Goal: Contribute content

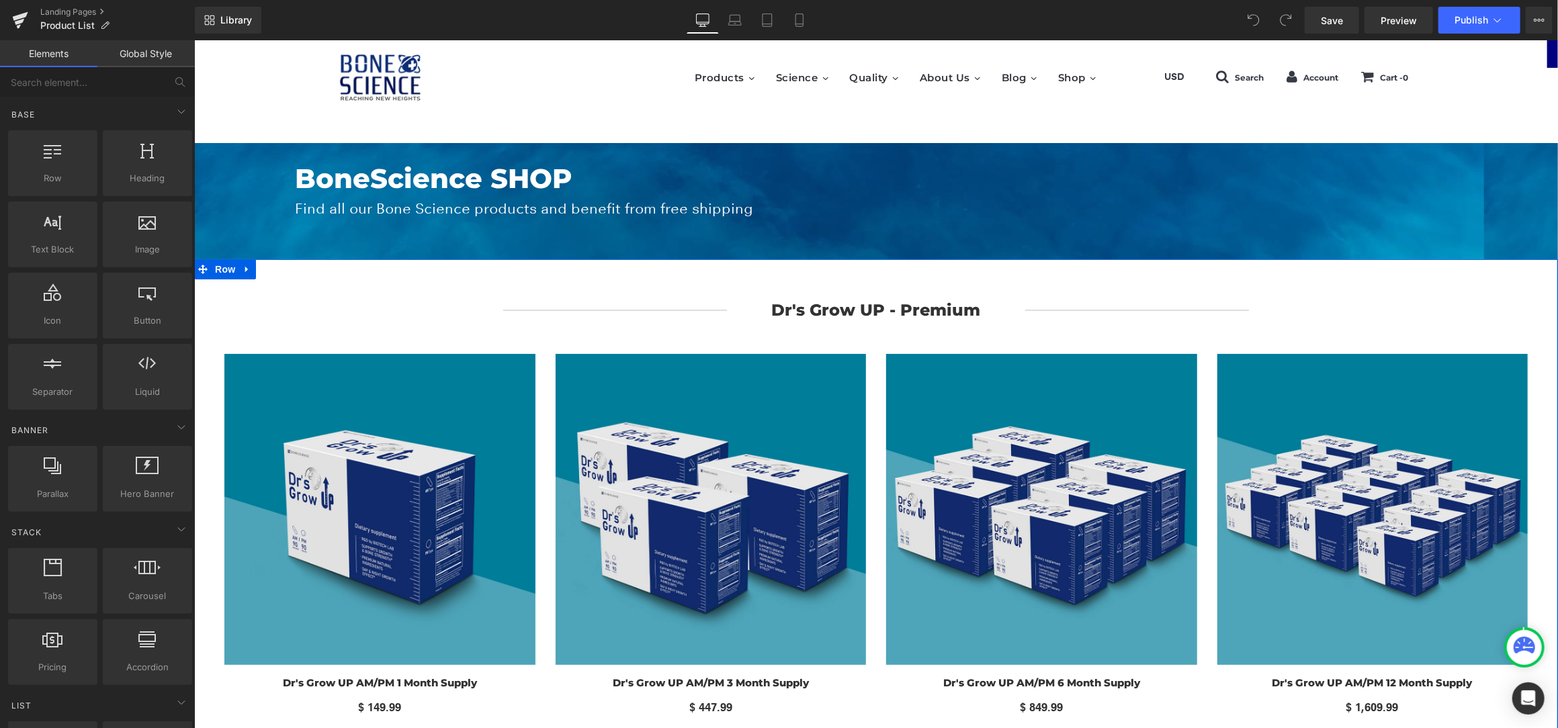
drag, startPoint x: 194, startPoint y: 40, endPoint x: 293, endPoint y: 274, distance: 254.7
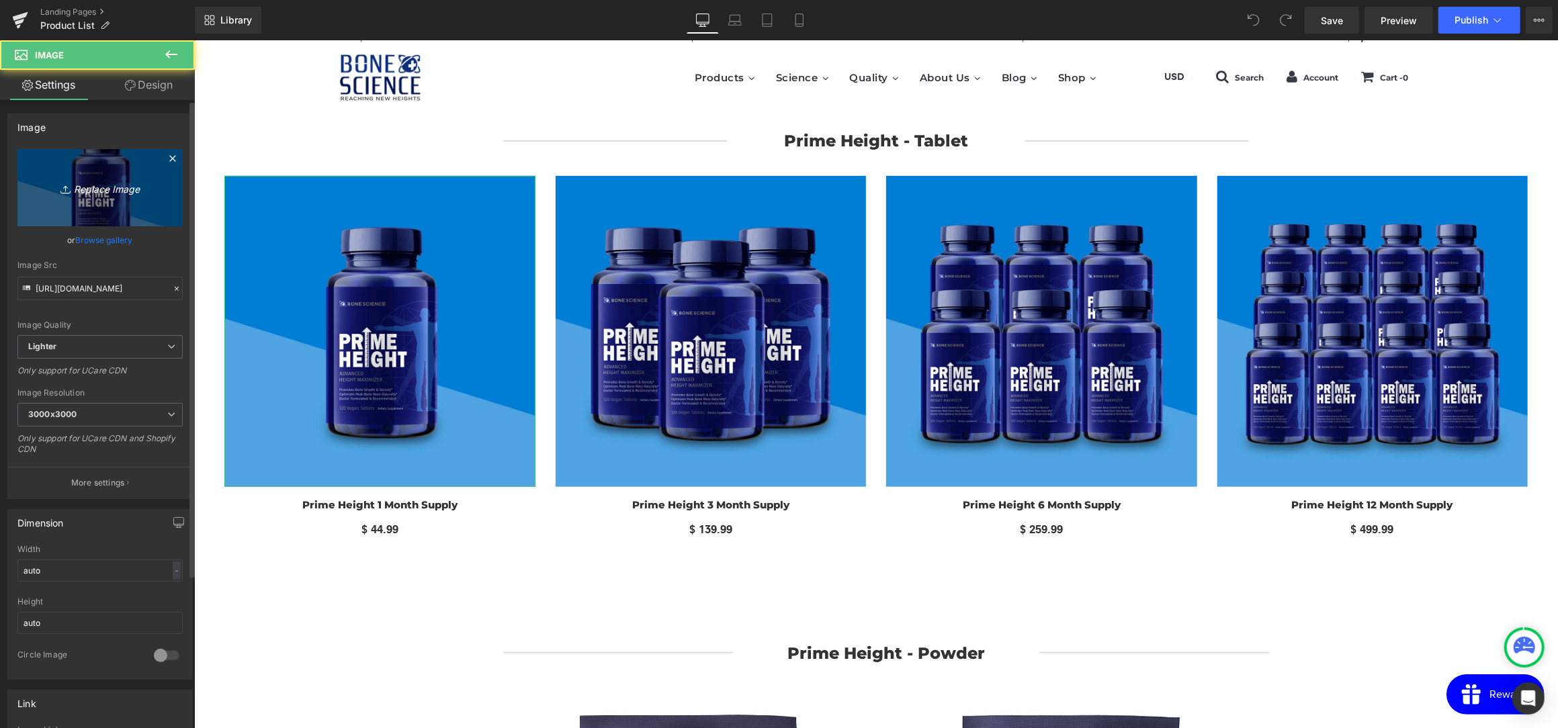
click at [105, 187] on icon "Replace Image" at bounding box center [100, 187] width 108 height 17
type input "C:\fakepath\prh1.jpg"
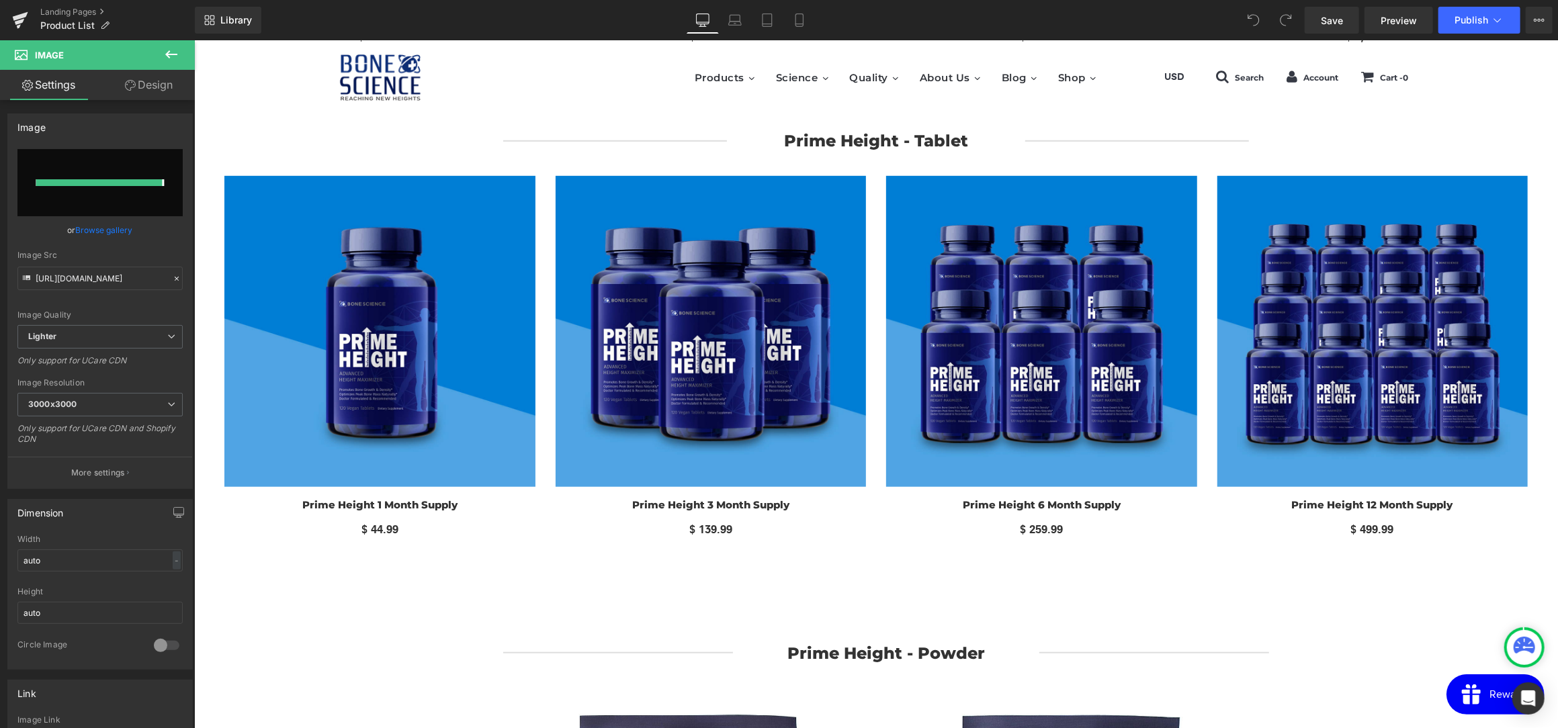
type input "[URL][DOMAIN_NAME]"
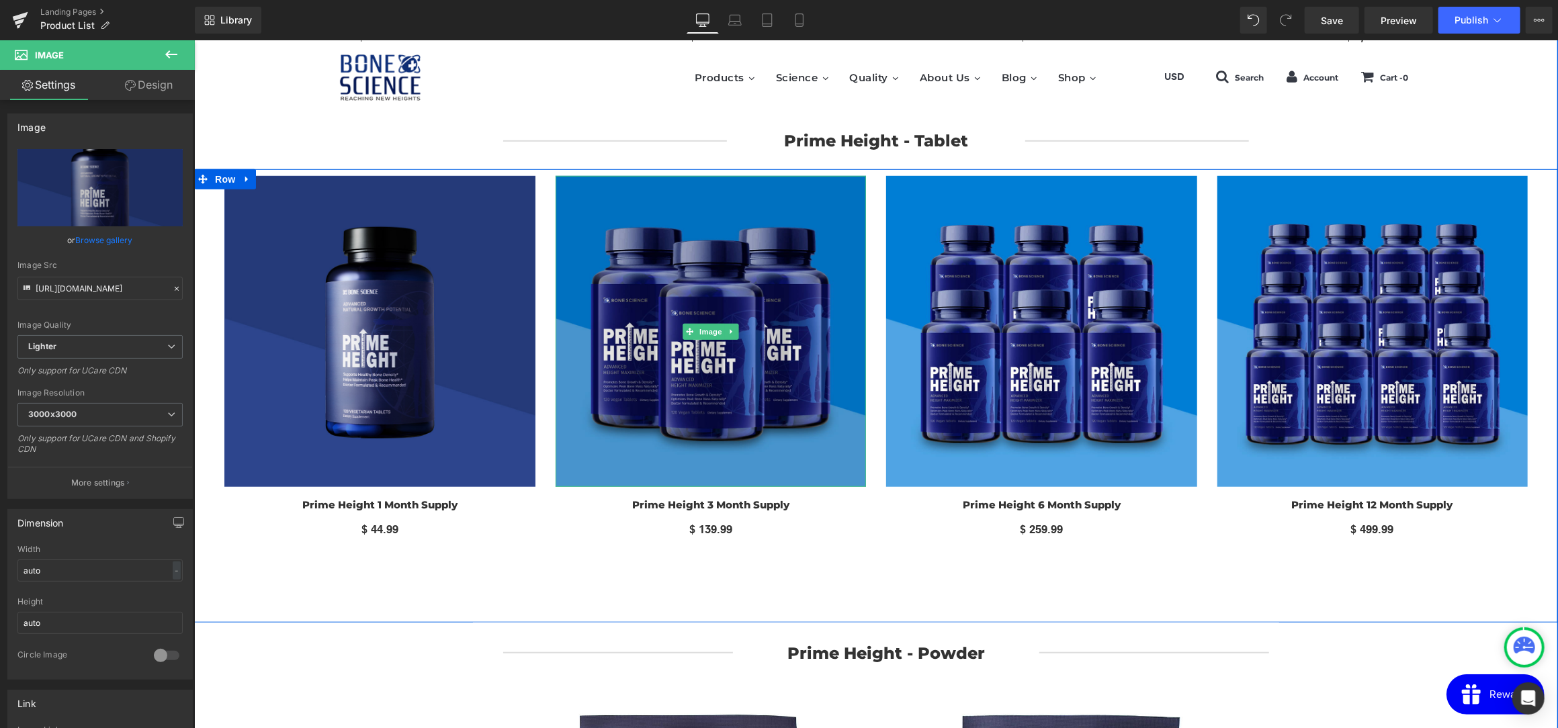
click at [796, 396] on img at bounding box center [710, 330] width 311 height 311
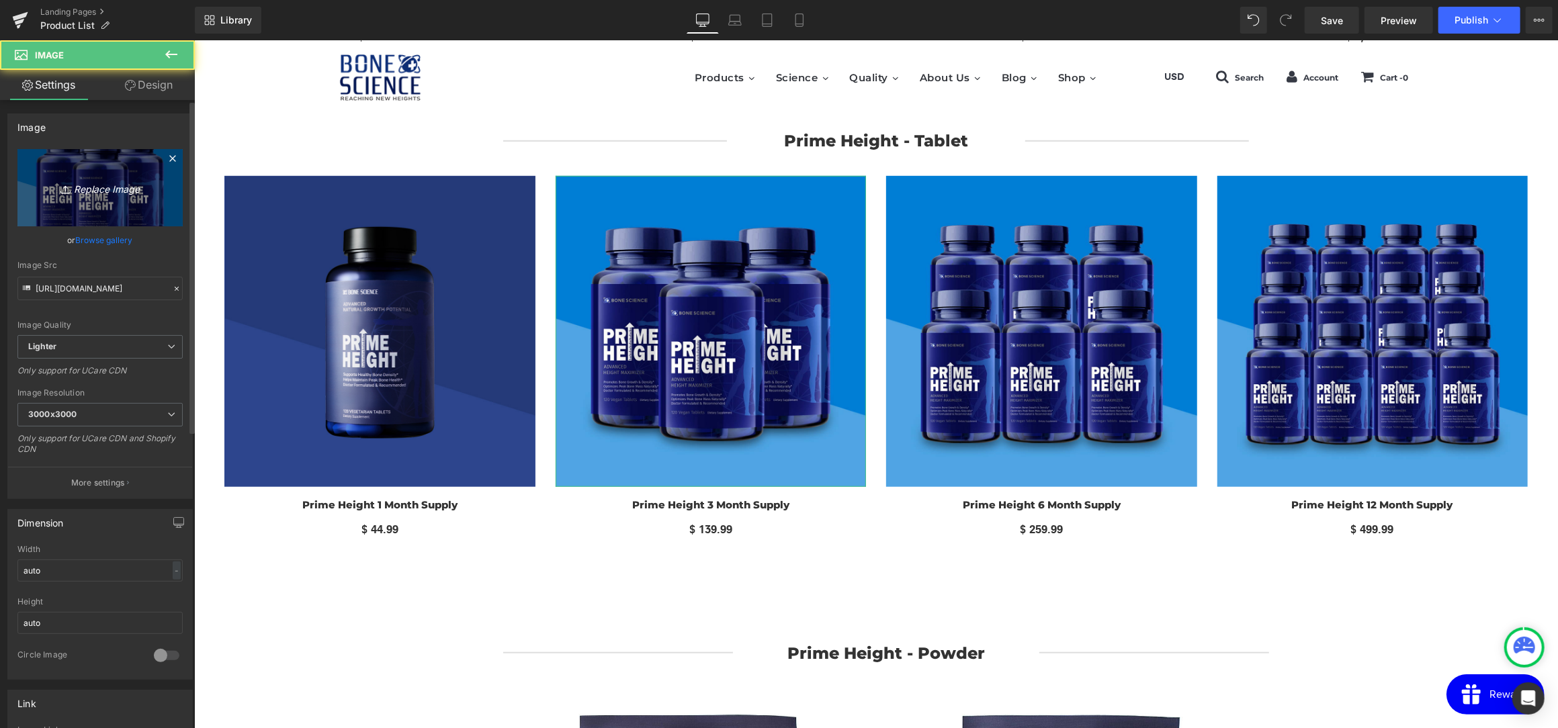
click at [83, 196] on link "Replace Image" at bounding box center [99, 187] width 165 height 77
type input "C:\fakepath\prh3.jpg"
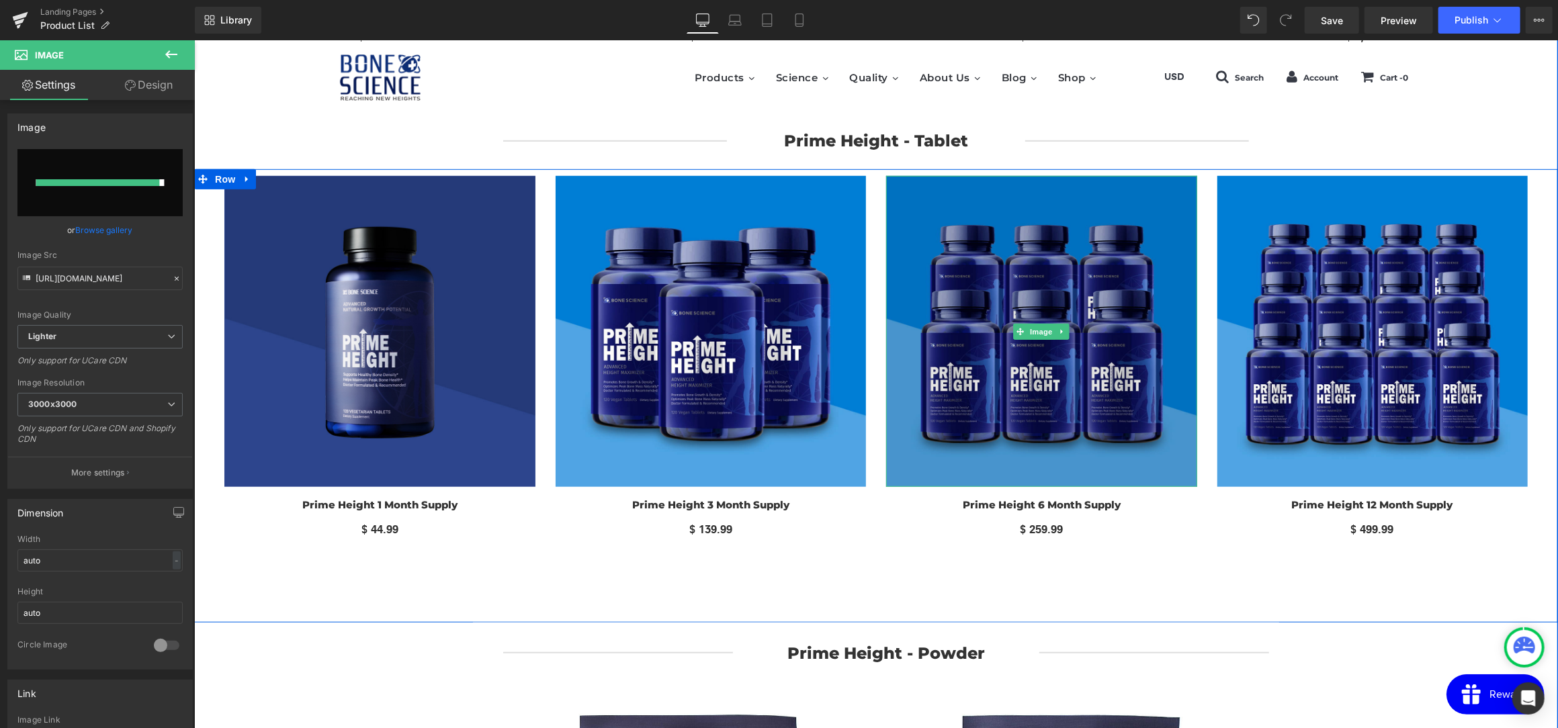
type input "[URL][DOMAIN_NAME]"
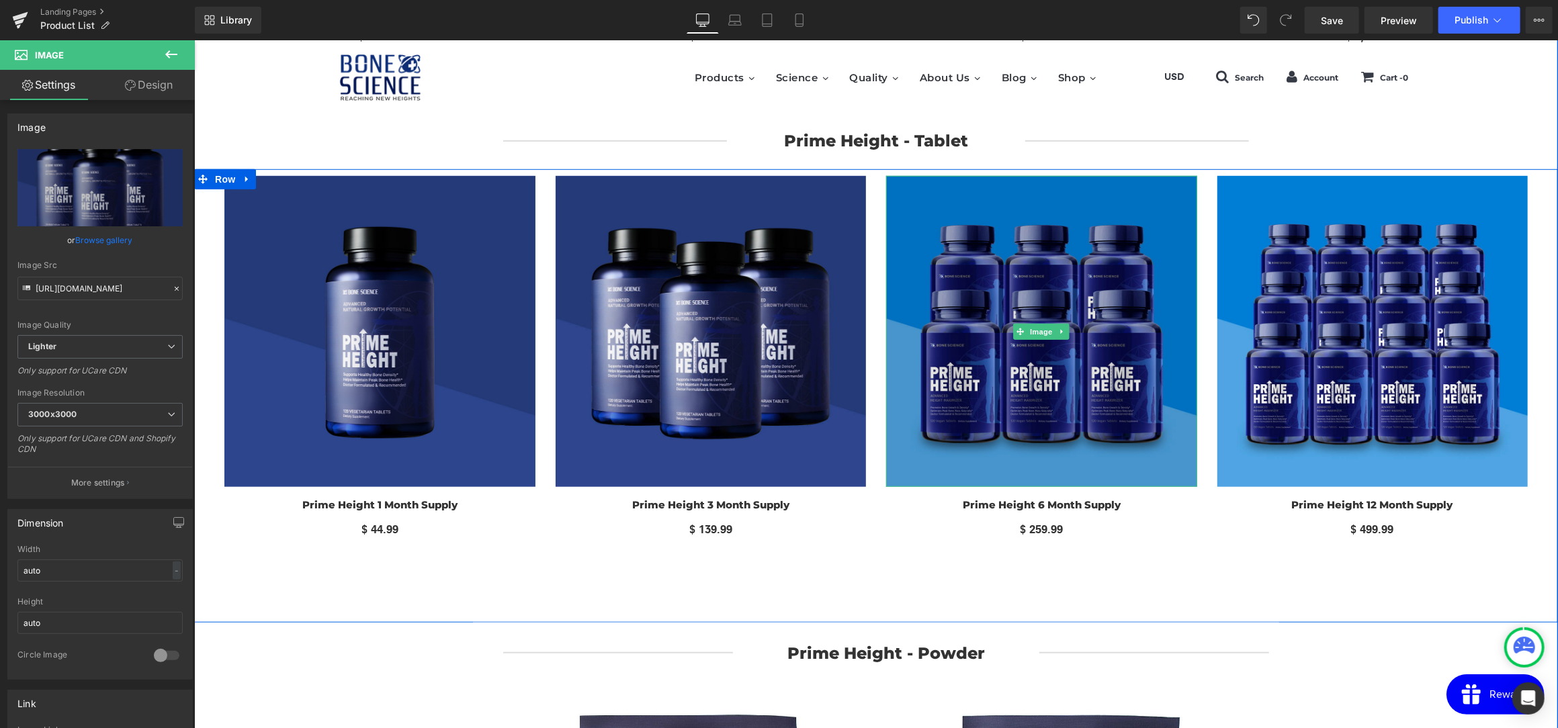
click at [1026, 411] on img at bounding box center [1041, 330] width 311 height 311
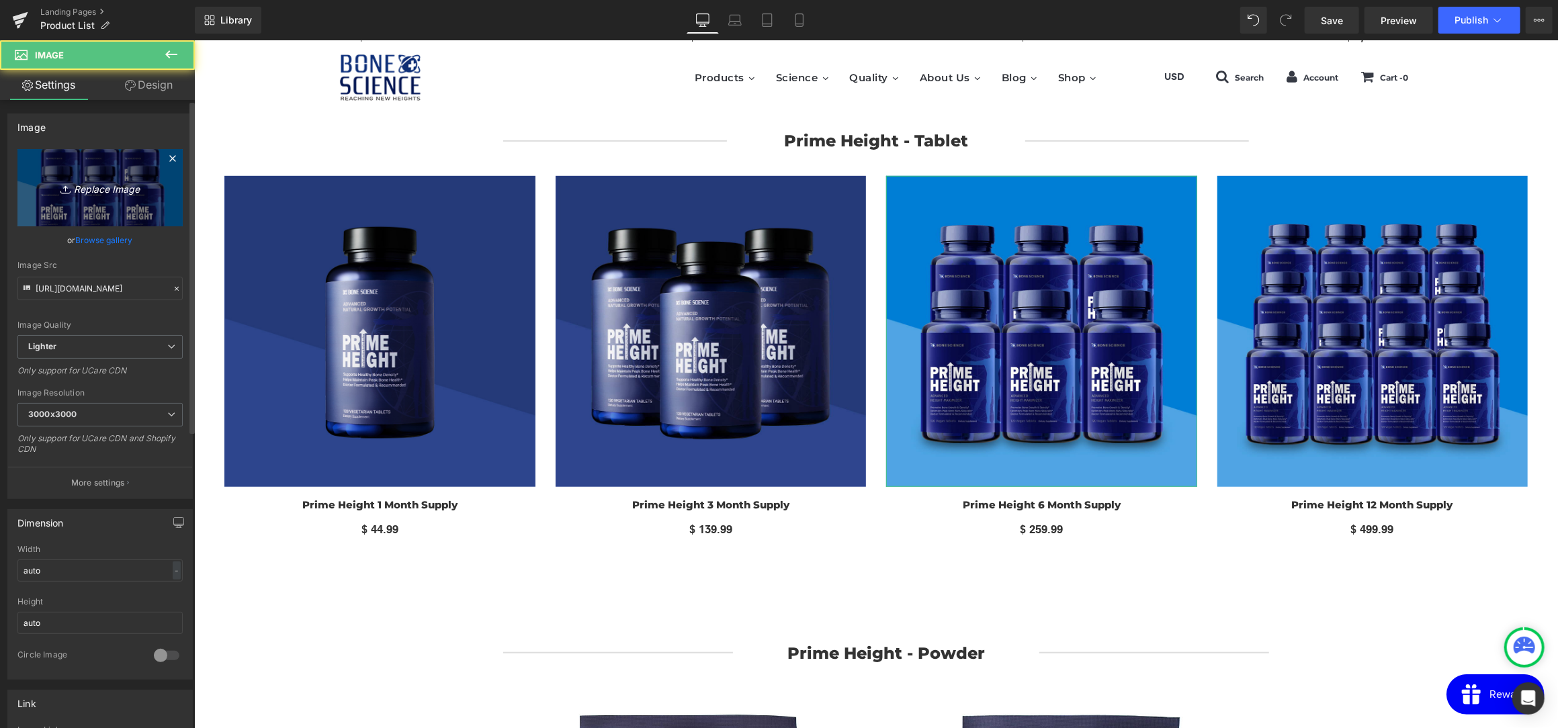
click at [44, 190] on link "Replace Image" at bounding box center [99, 187] width 165 height 77
type input "C:\fakepath\prh6.jpg"
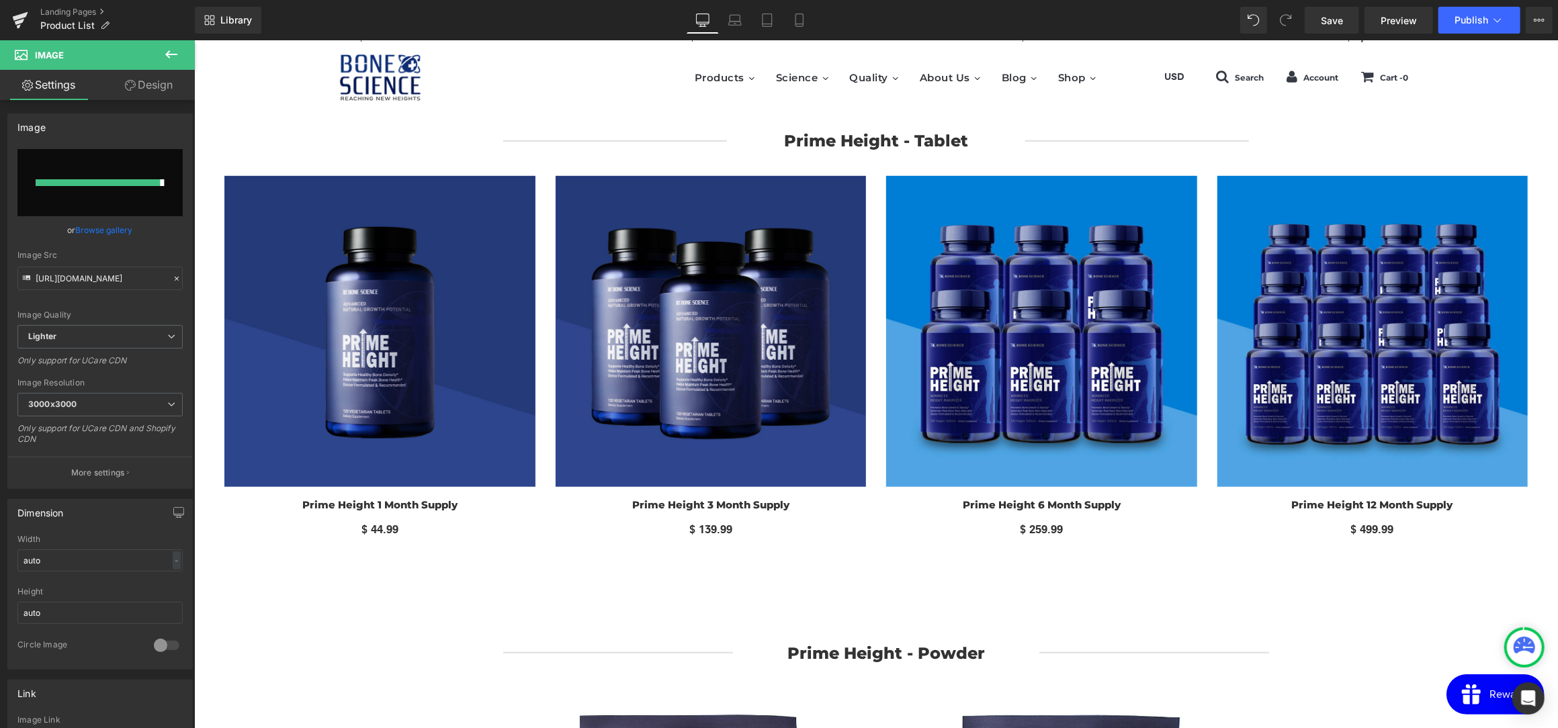
type input "[URL][DOMAIN_NAME]"
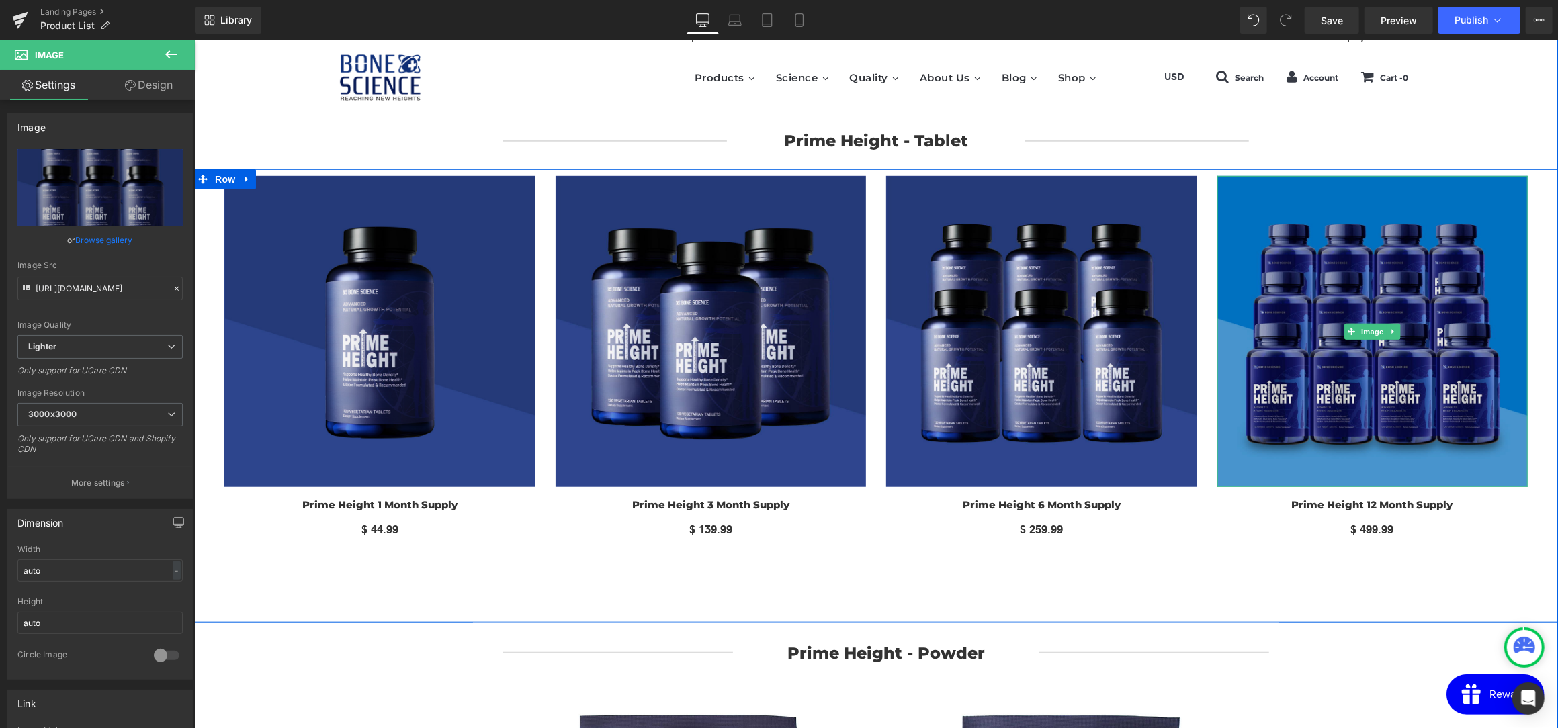
click at [1383, 366] on img at bounding box center [1372, 330] width 311 height 311
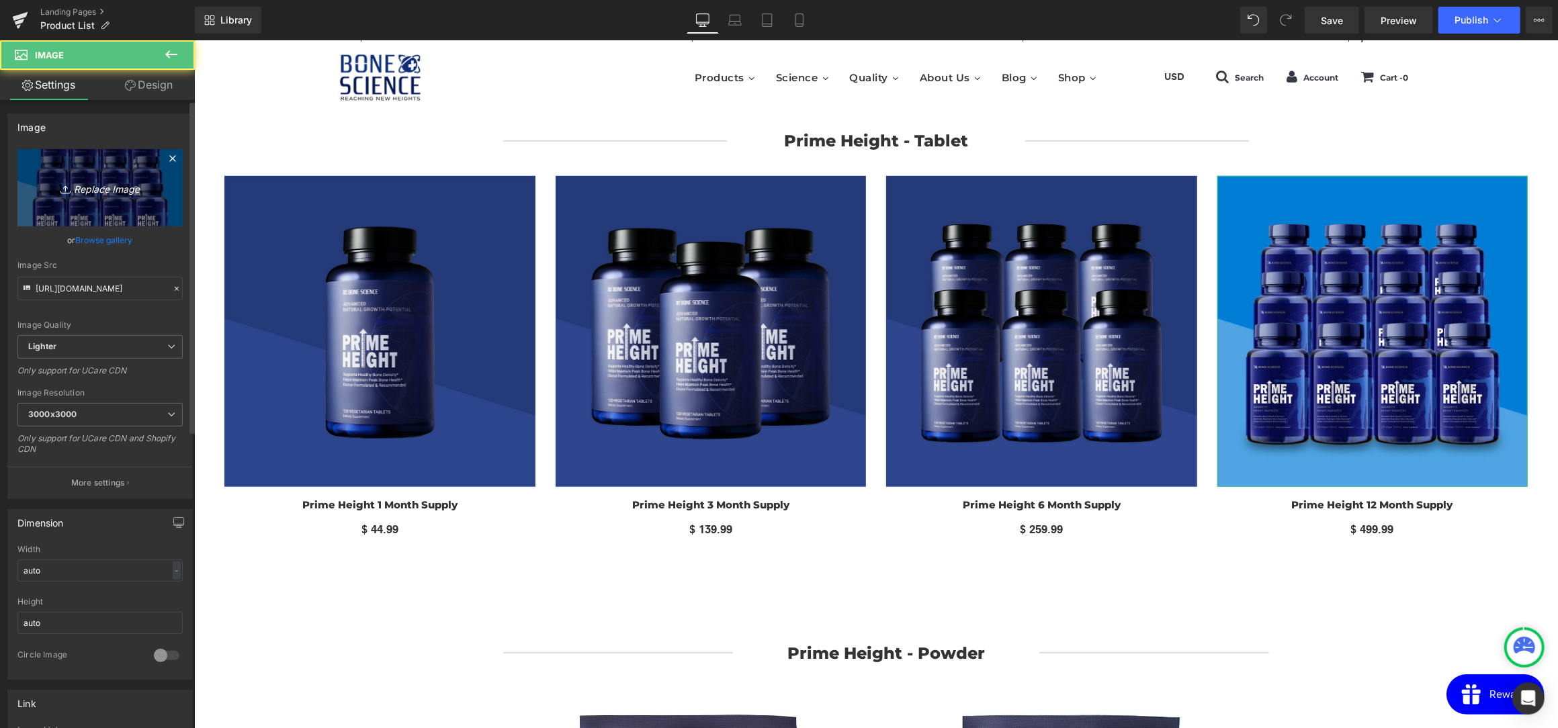
click at [142, 182] on icon "Replace Image" at bounding box center [100, 187] width 108 height 17
type input "C:\fakepath\prh12.jpg"
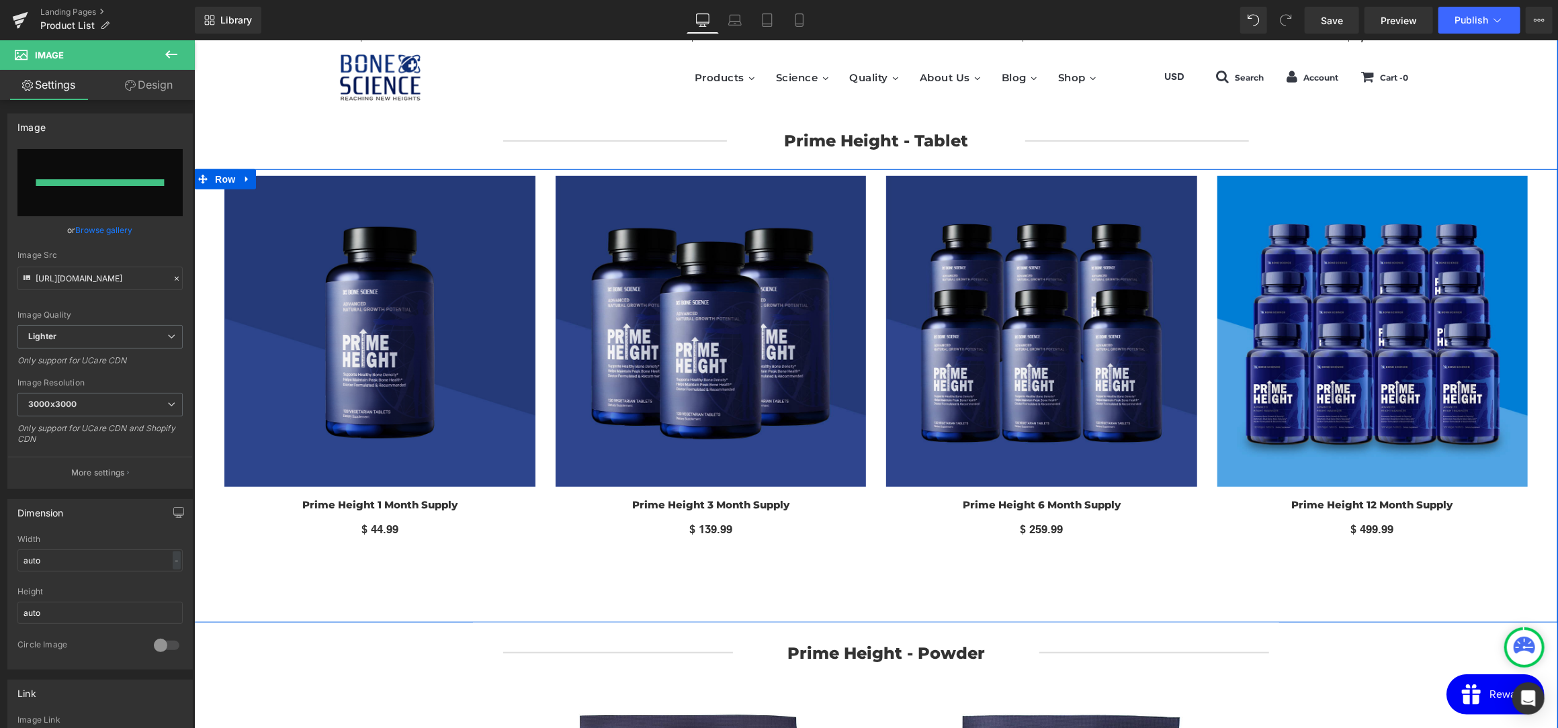
type input "[URL][DOMAIN_NAME]"
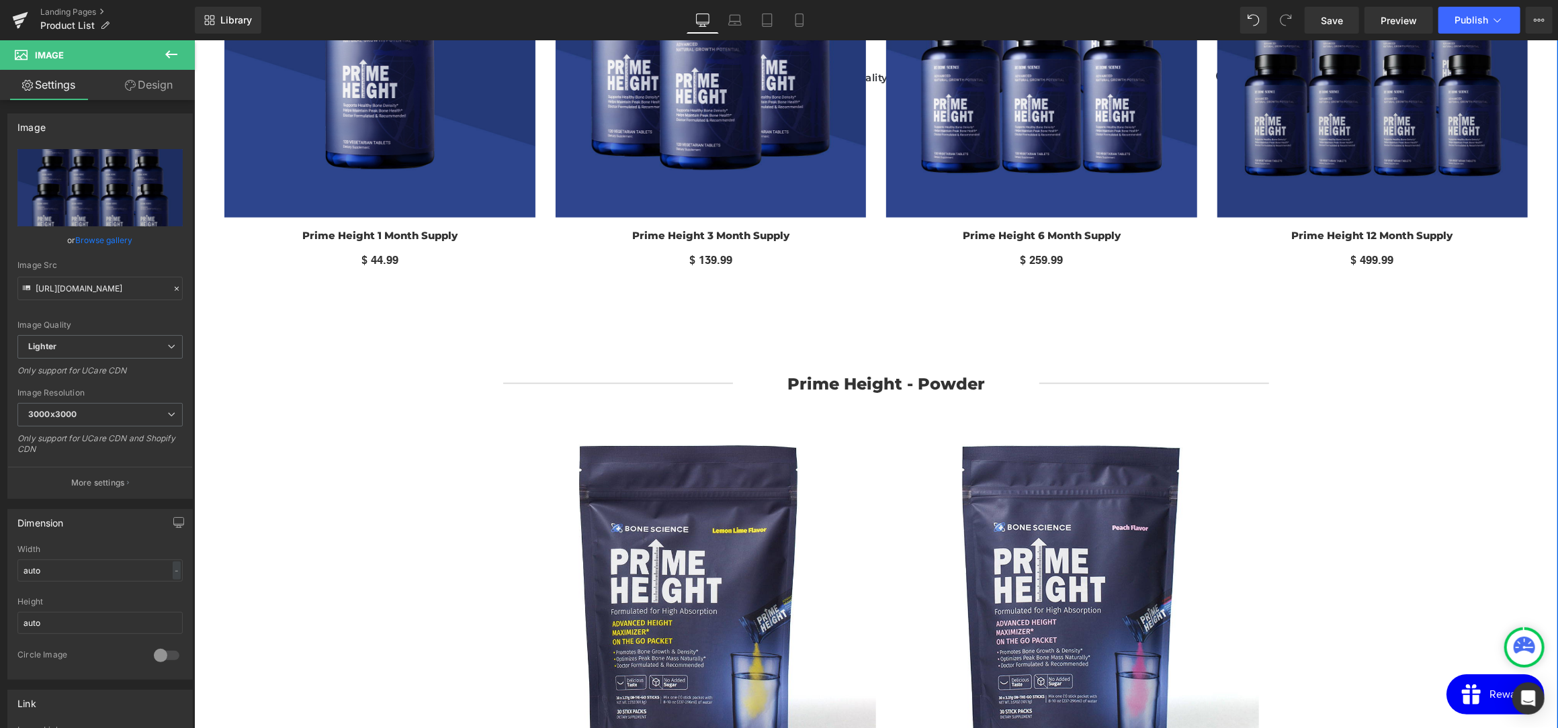
scroll to position [873, 0]
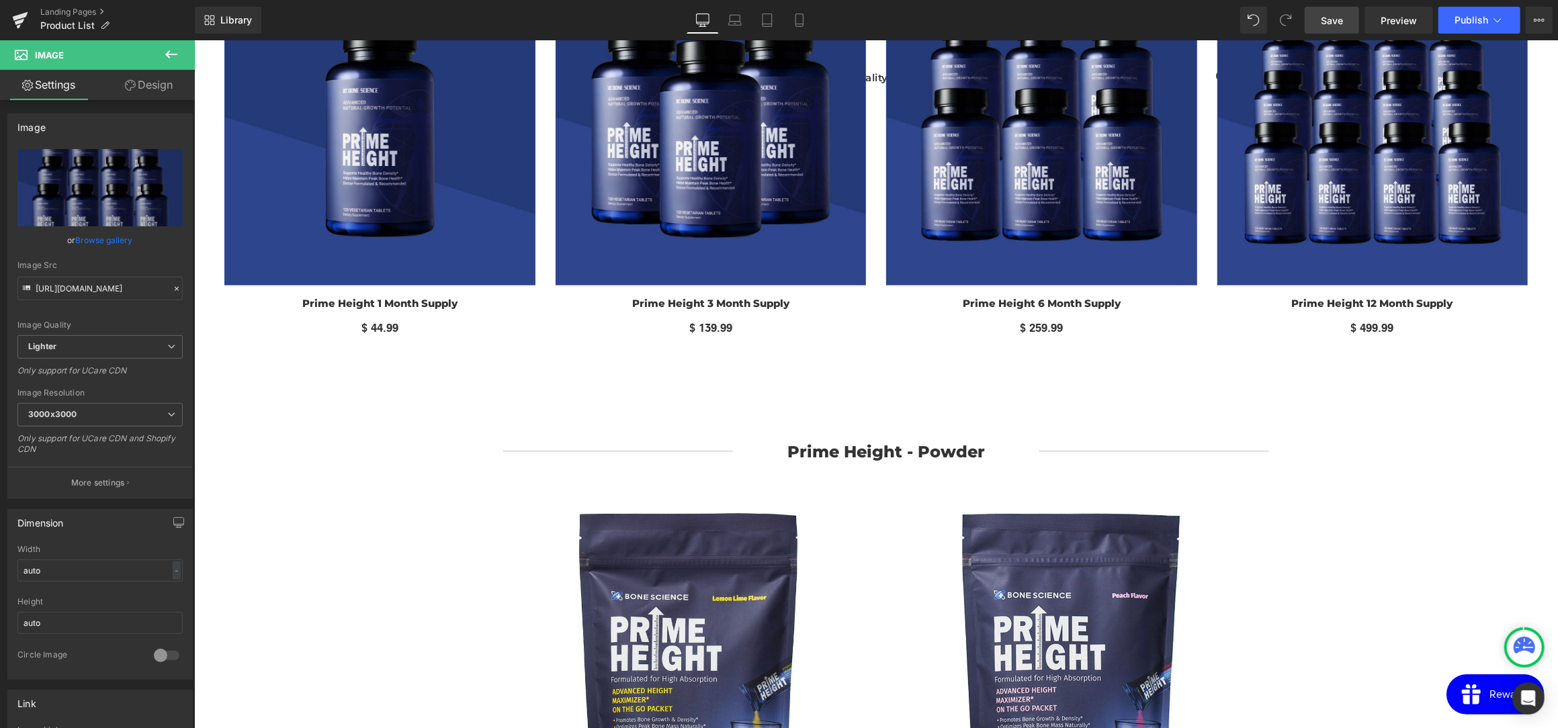
click at [1309, 18] on link "Save" at bounding box center [1332, 20] width 54 height 27
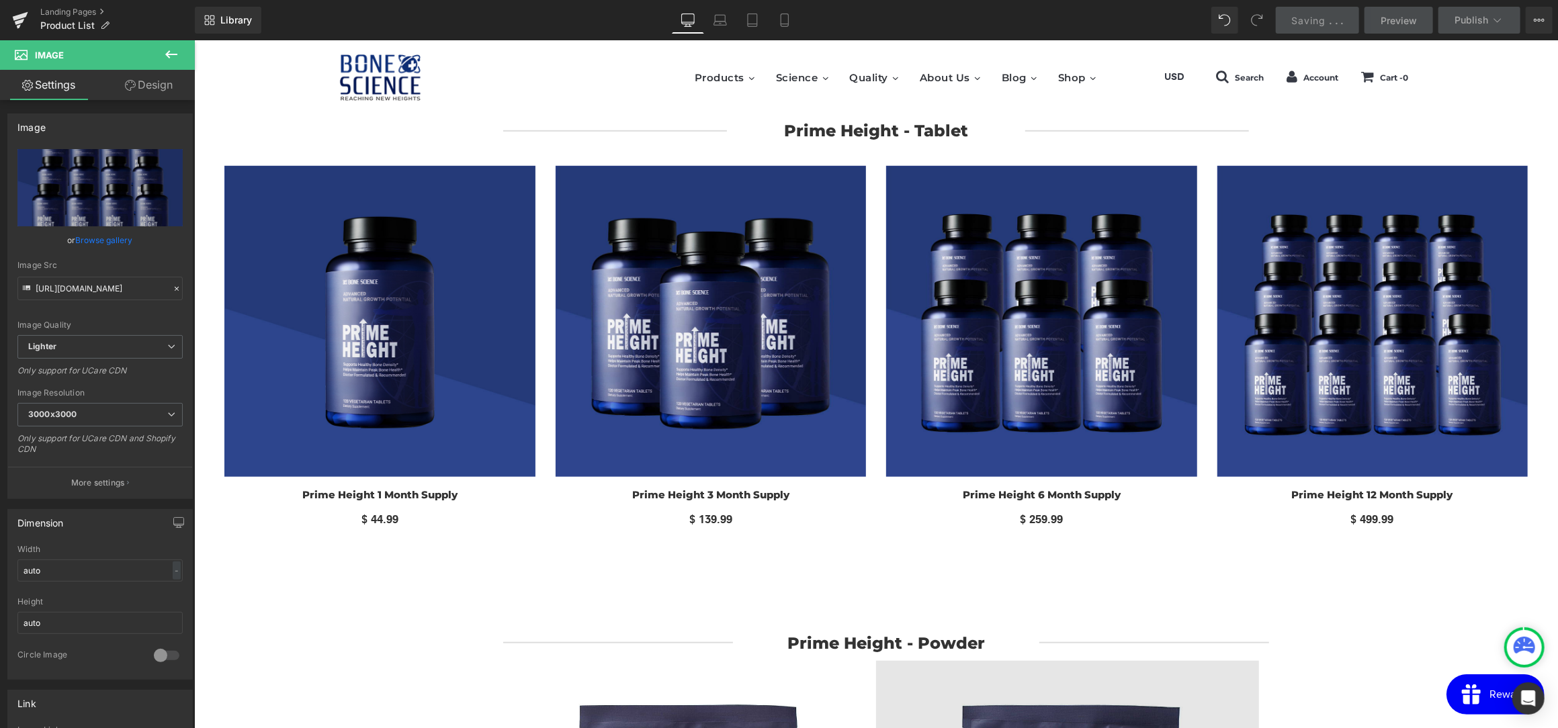
scroll to position [671, 0]
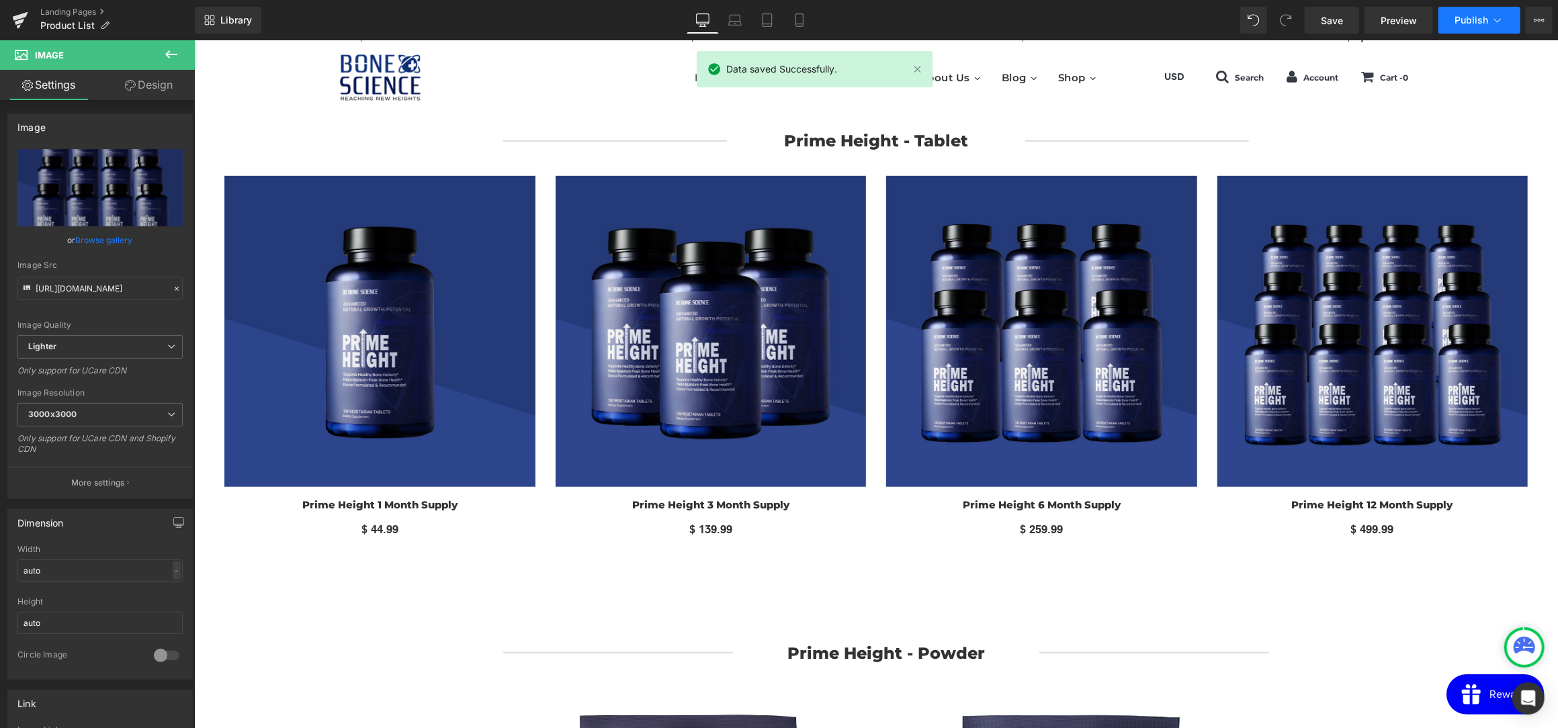
click at [1461, 11] on button "Publish" at bounding box center [1480, 20] width 82 height 27
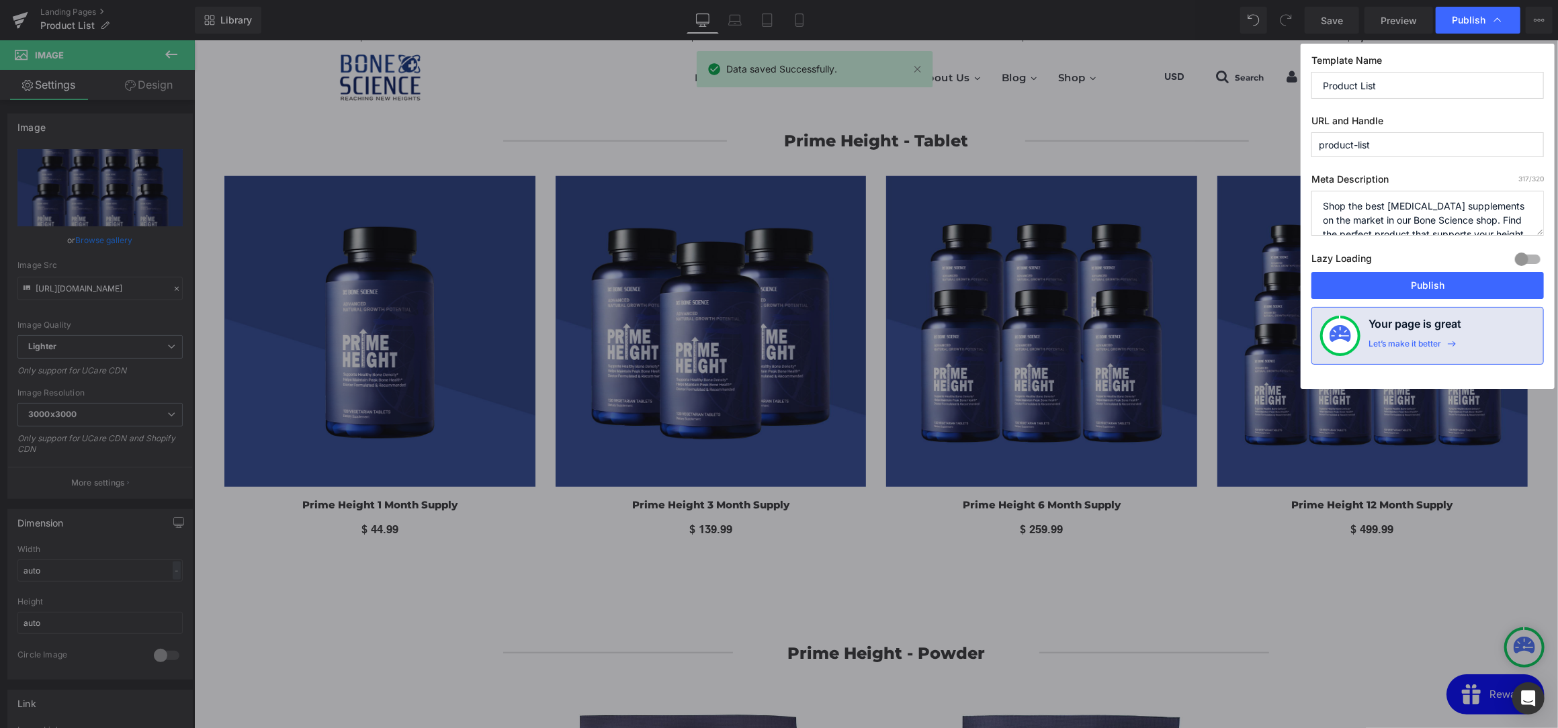
click at [1399, 271] on div "Lazy Loading Build Upgrade plan to unlock" at bounding box center [1428, 261] width 232 height 22
click at [1395, 278] on button "Publish" at bounding box center [1428, 285] width 232 height 27
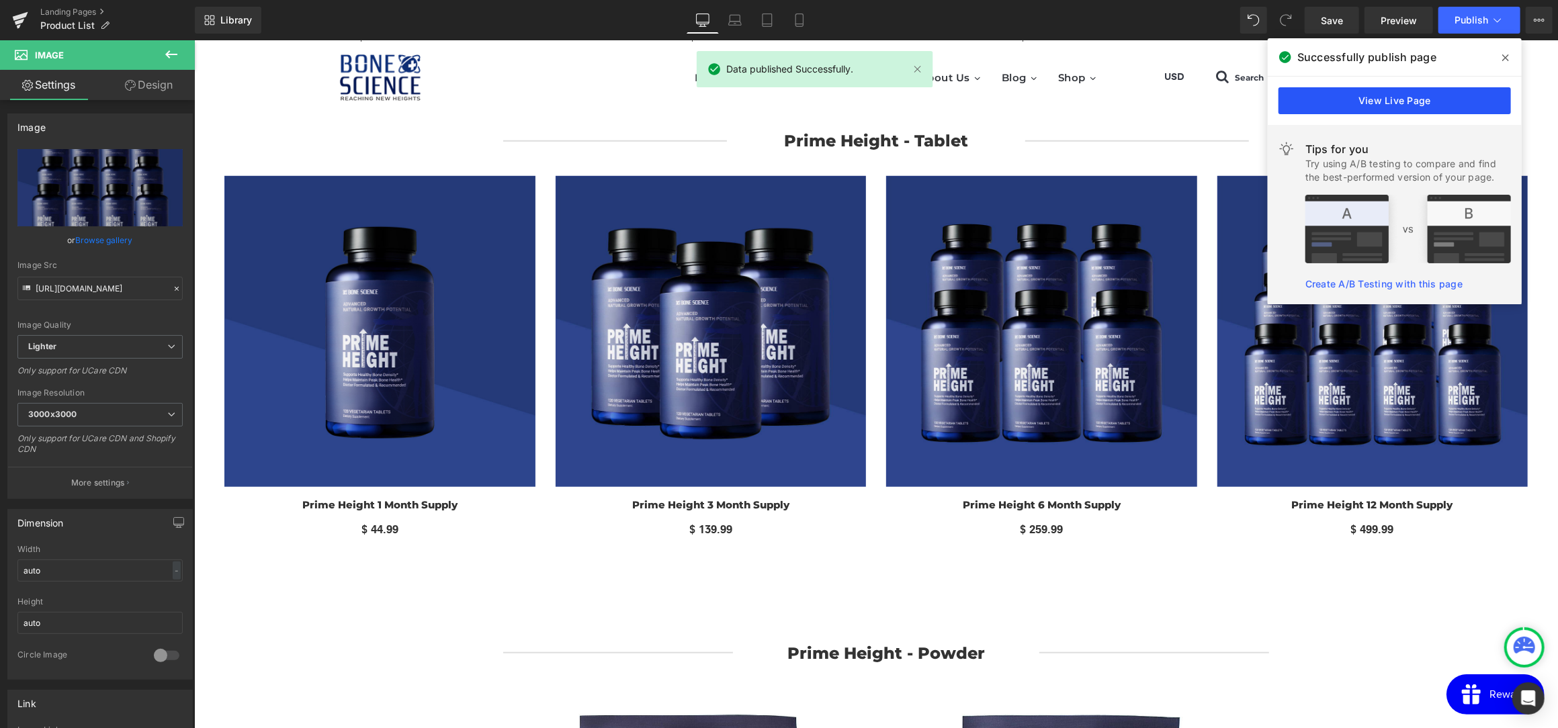
click at [1477, 104] on link "View Live Page" at bounding box center [1395, 100] width 232 height 27
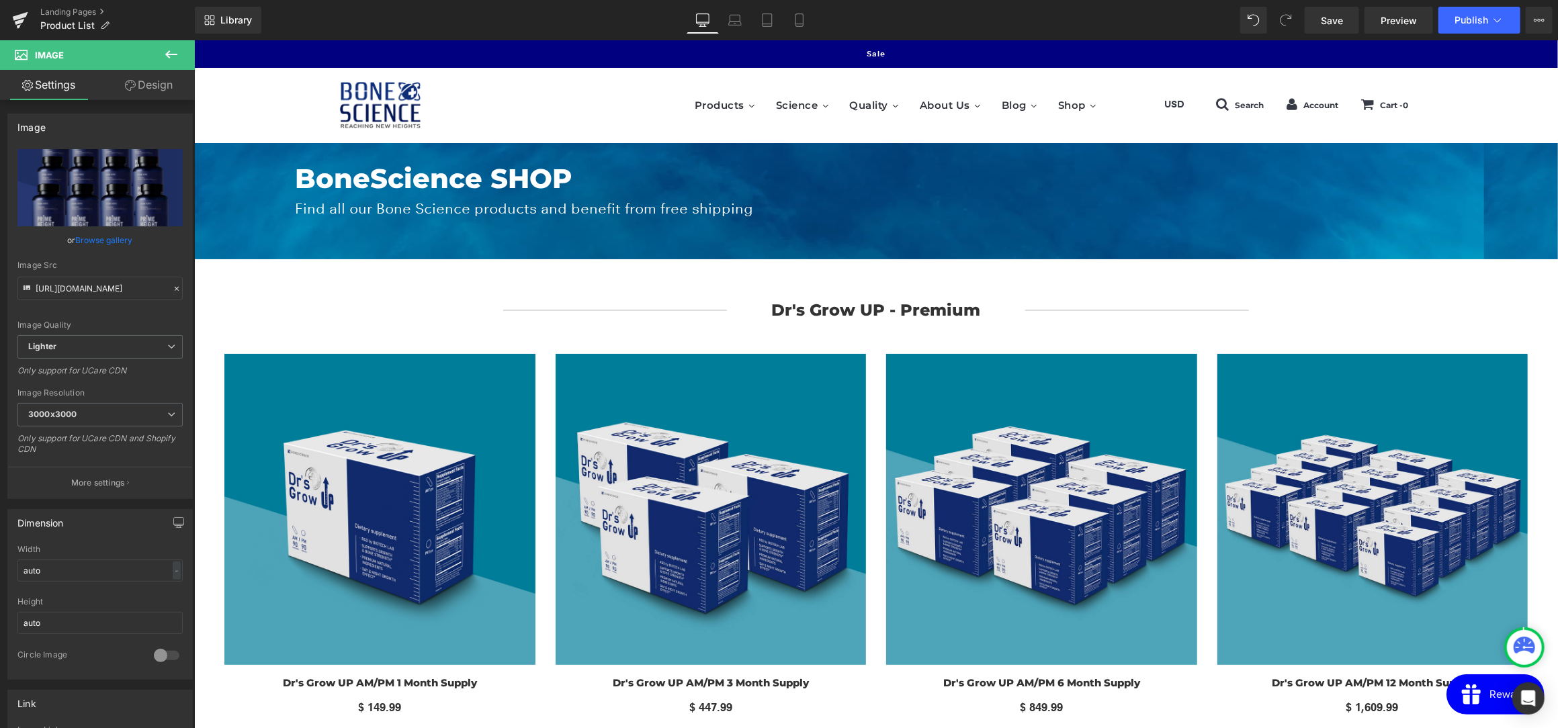
scroll to position [67, 0]
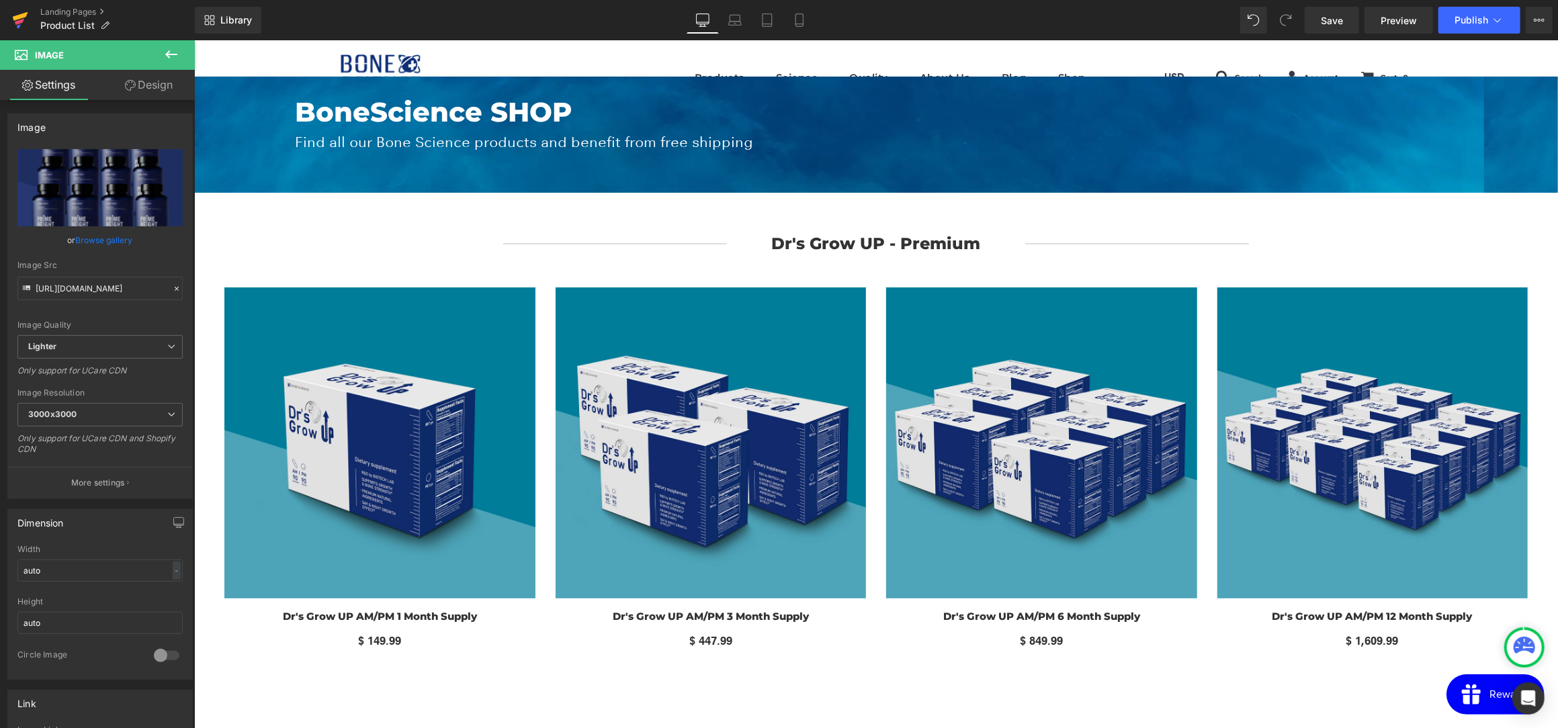
click at [29, 14] on link at bounding box center [20, 20] width 40 height 40
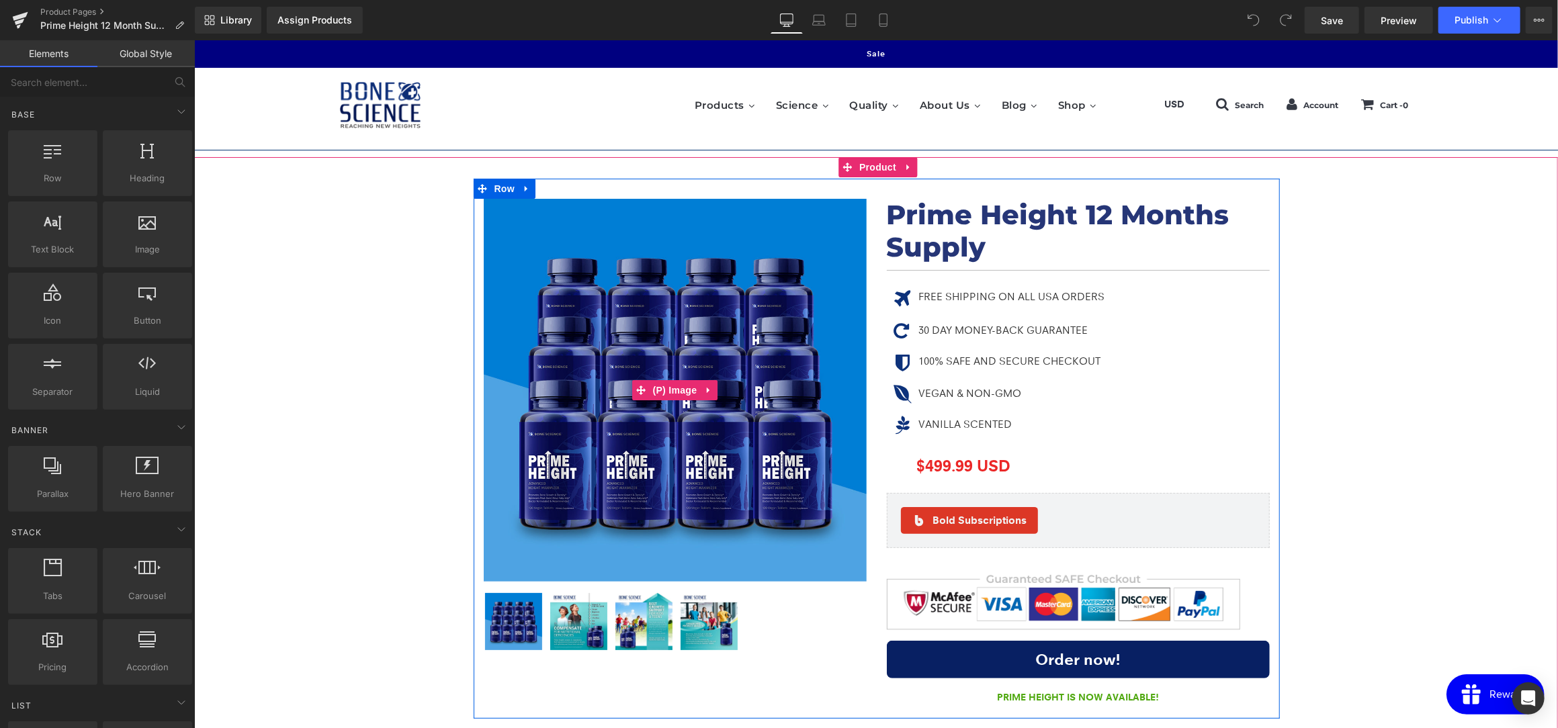
click at [538, 298] on img at bounding box center [674, 389] width 383 height 383
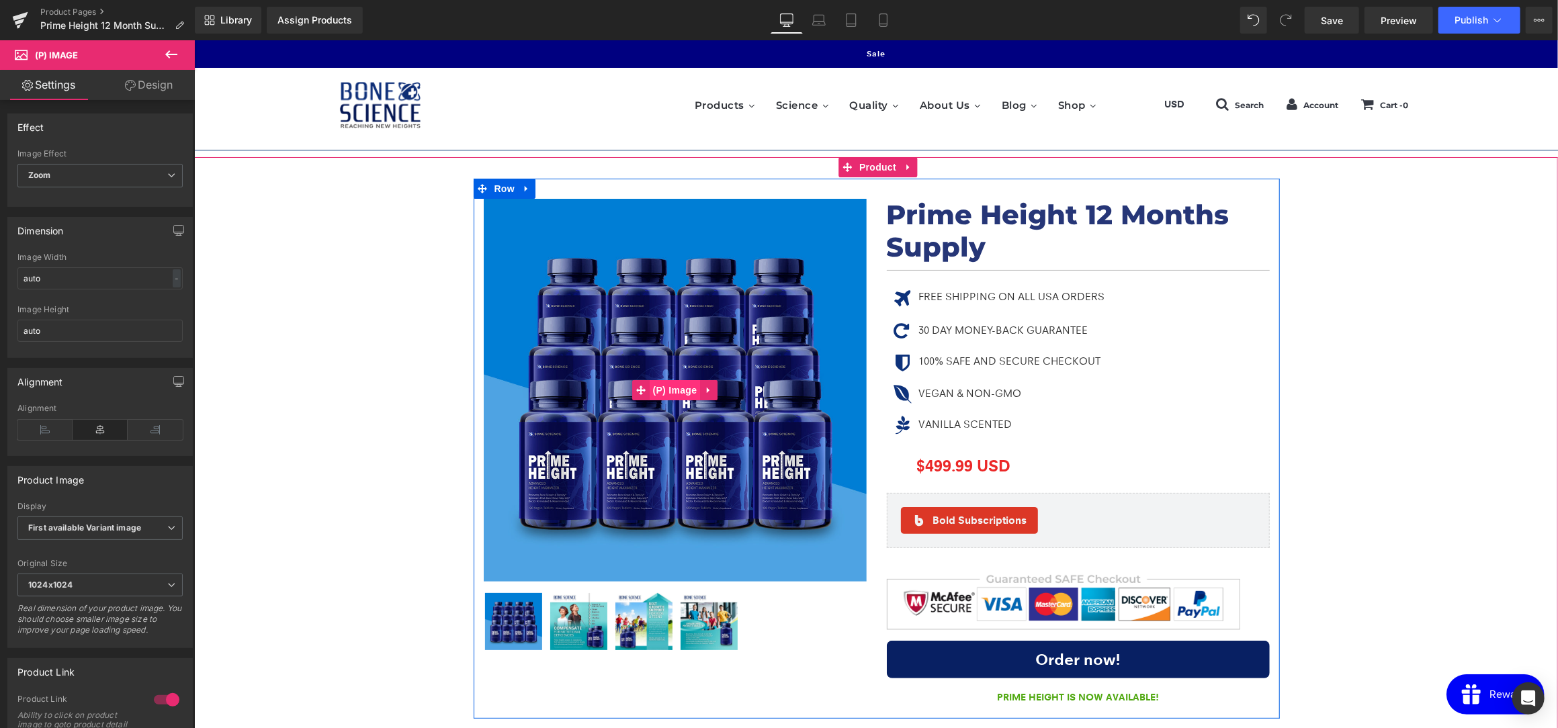
click at [672, 391] on span "(P) Image" at bounding box center [674, 390] width 51 height 20
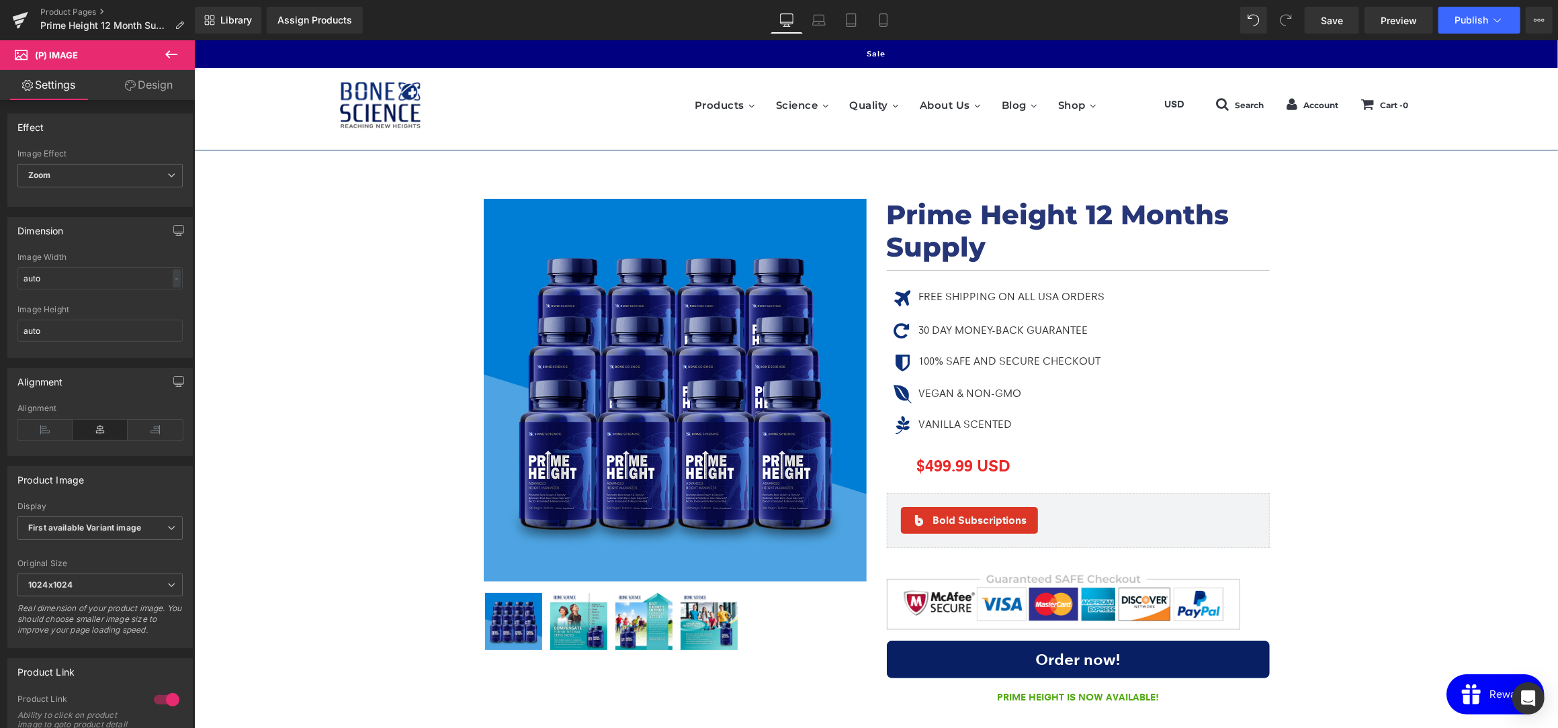
click at [42, 48] on span "(P) Image" at bounding box center [80, 55] width 134 height 30
click at [22, 52] on icon at bounding box center [21, 53] width 13 height 13
click at [164, 87] on link "Design" at bounding box center [148, 85] width 97 height 30
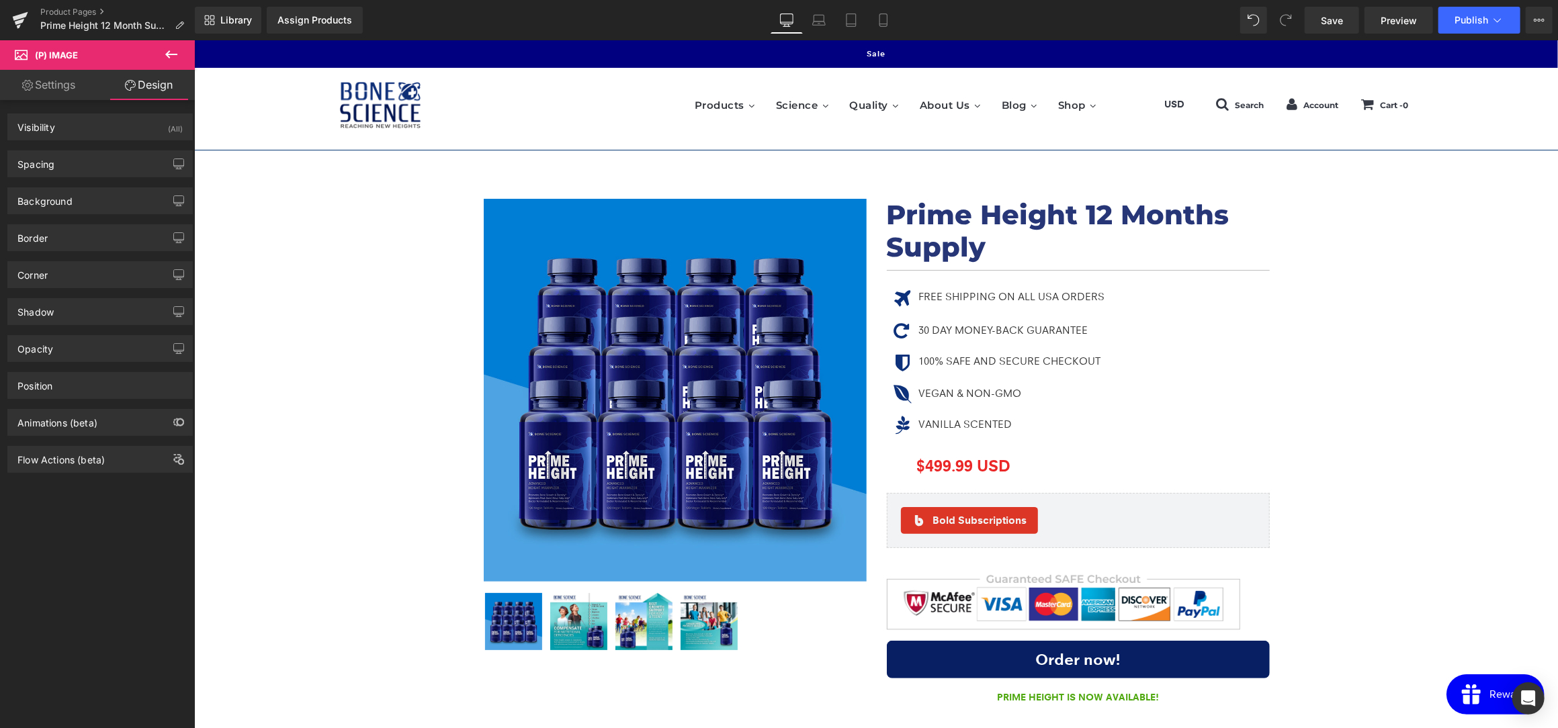
click at [61, 90] on link "Settings" at bounding box center [48, 85] width 97 height 30
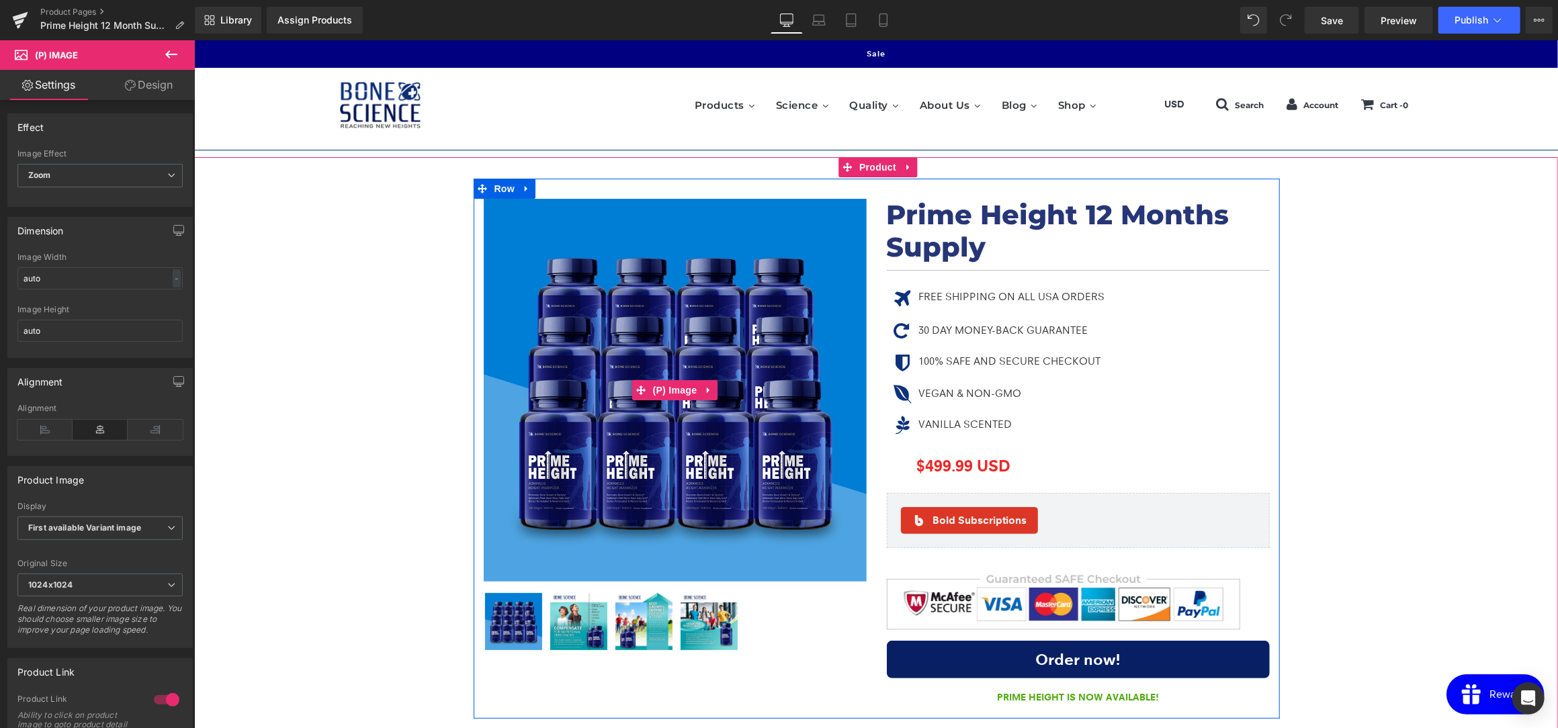
click at [641, 296] on img at bounding box center [674, 389] width 383 height 383
click at [628, 289] on img at bounding box center [674, 389] width 383 height 383
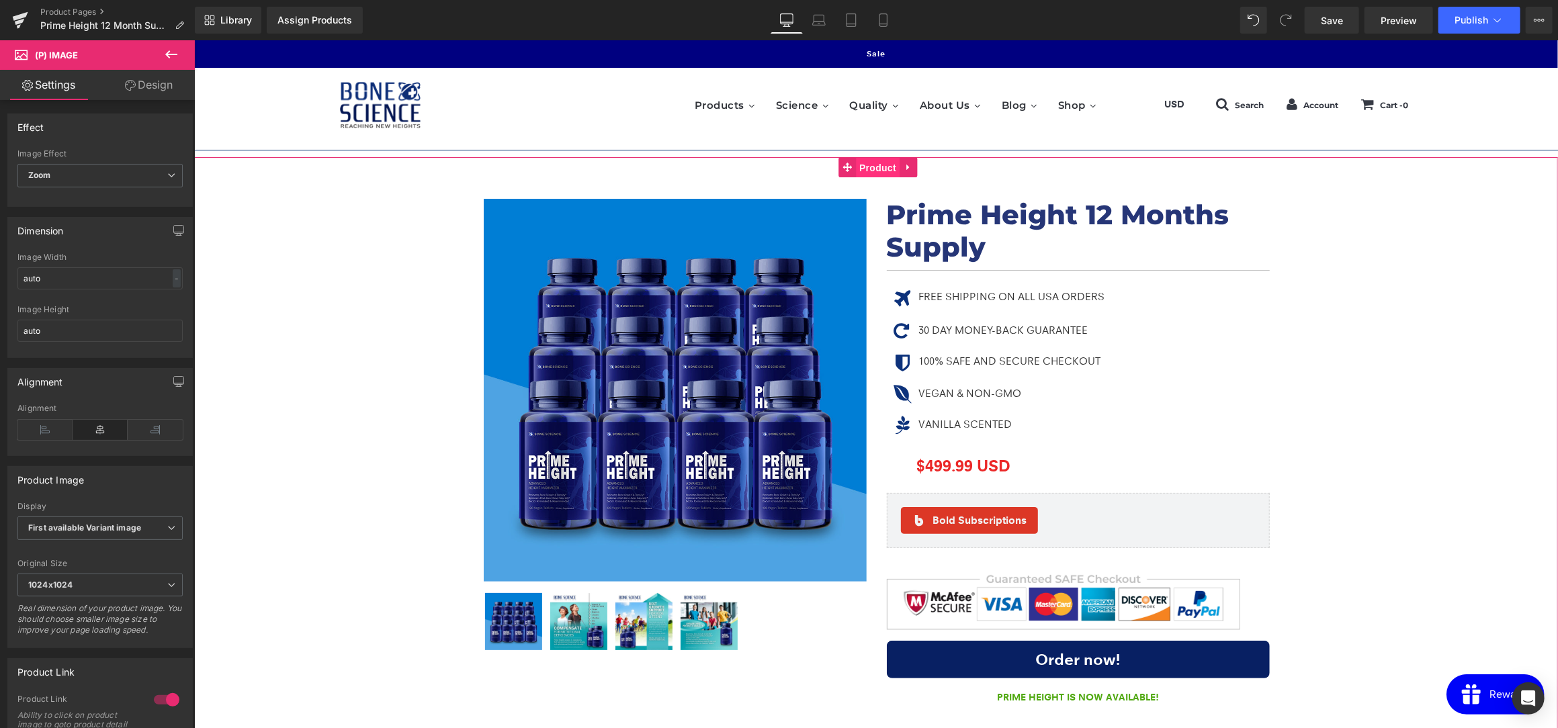
click at [890, 166] on span "Product" at bounding box center [877, 167] width 44 height 20
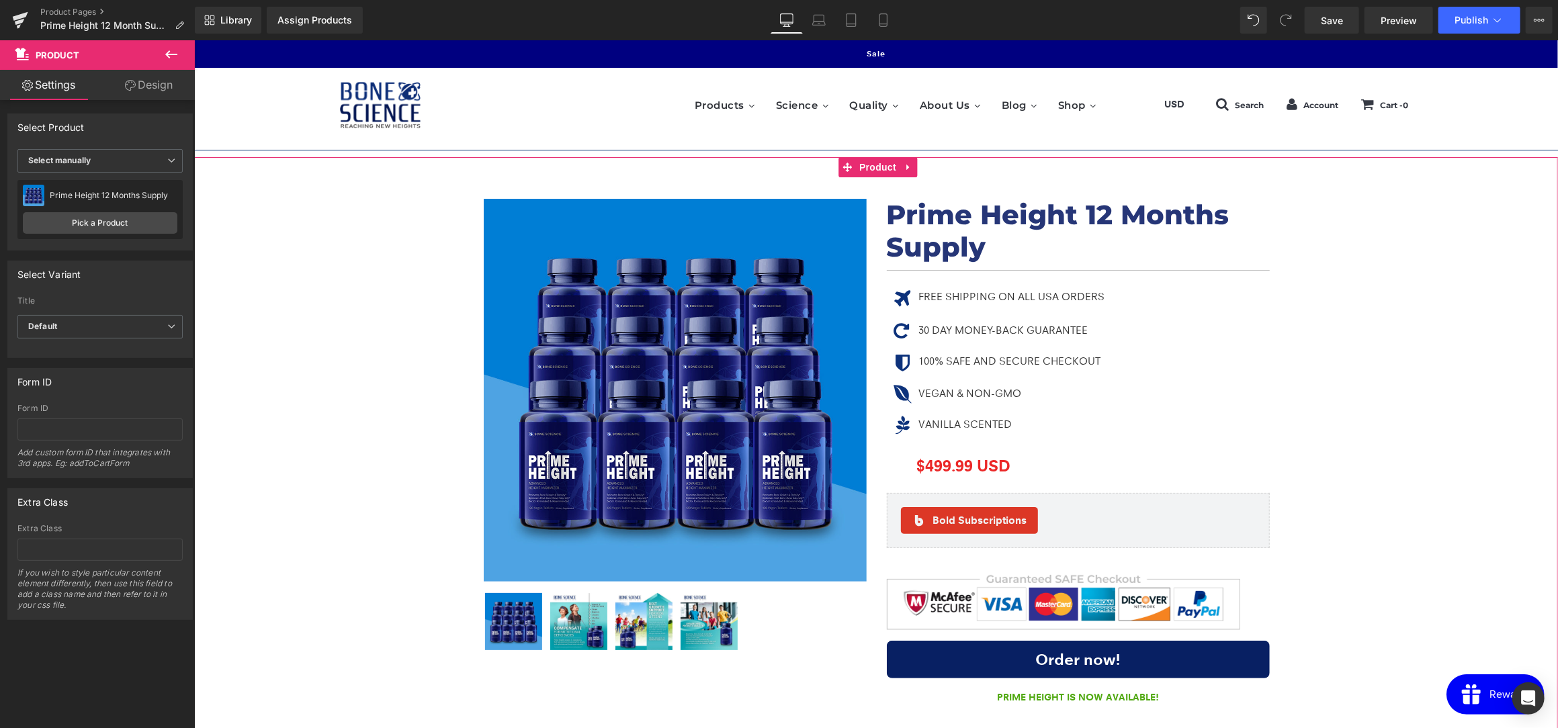
click at [37, 196] on img at bounding box center [34, 196] width 22 height 22
click at [144, 192] on div "Prime Height 12 Months Supply" at bounding box center [114, 195] width 128 height 9
